Goal: Use online tool/utility: Utilize a website feature to perform a specific function

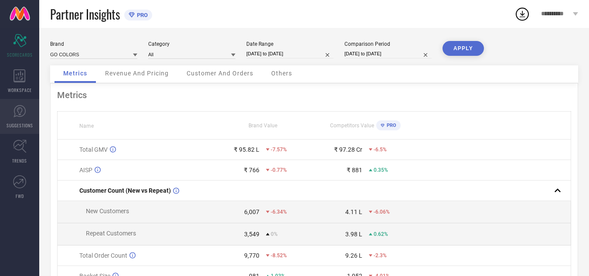
click at [8, 116] on link "SUGGESTIONS" at bounding box center [19, 116] width 39 height 35
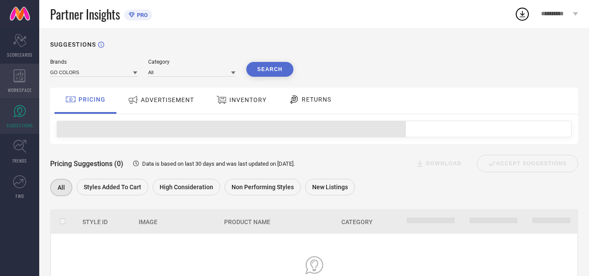
click at [30, 90] on span "WORKSPACE" at bounding box center [20, 90] width 24 height 7
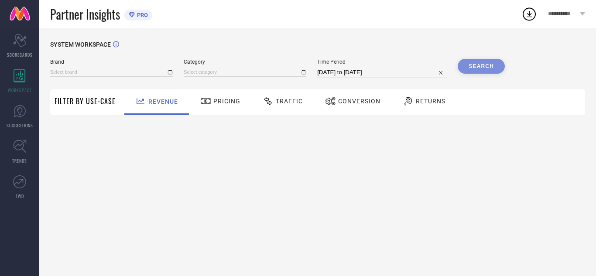
type input "GO COLORS"
type input "All"
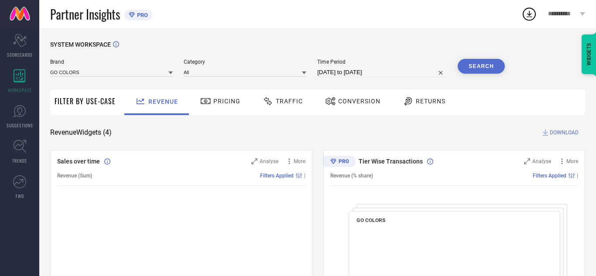
click at [288, 106] on div "Traffic" at bounding box center [282, 101] width 44 height 15
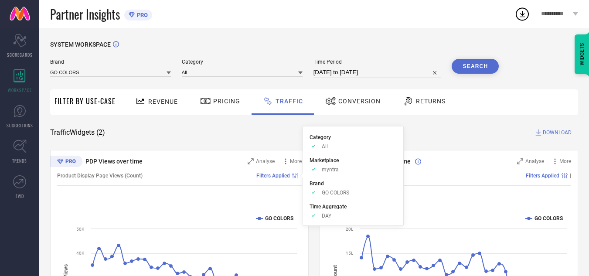
click at [281, 177] on span "Filters Applied" at bounding box center [273, 176] width 34 height 6
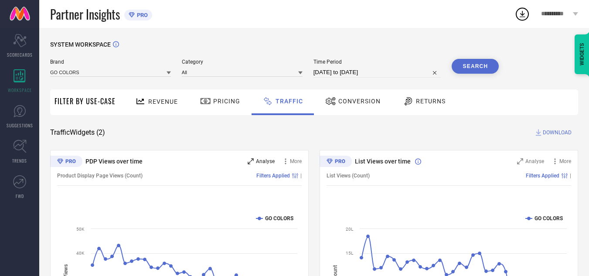
click at [268, 161] on span "Analyse" at bounding box center [265, 161] width 19 height 6
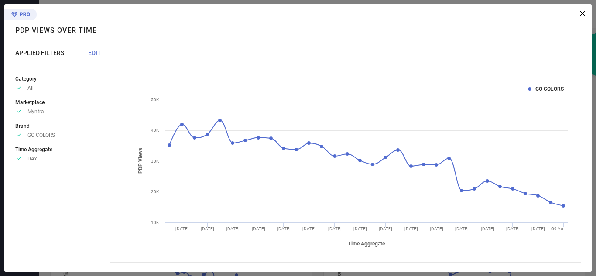
click at [93, 55] on span "EDIT" at bounding box center [94, 52] width 13 height 7
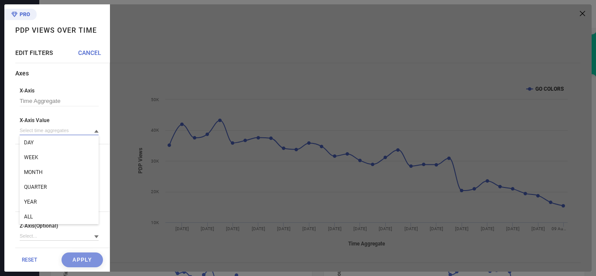
click at [65, 133] on input at bounding box center [59, 130] width 79 height 9
click at [56, 154] on div "WEEK" at bounding box center [59, 157] width 79 height 15
click at [81, 258] on button "Apply" at bounding box center [81, 259] width 41 height 15
